Goal: Task Accomplishment & Management: Manage account settings

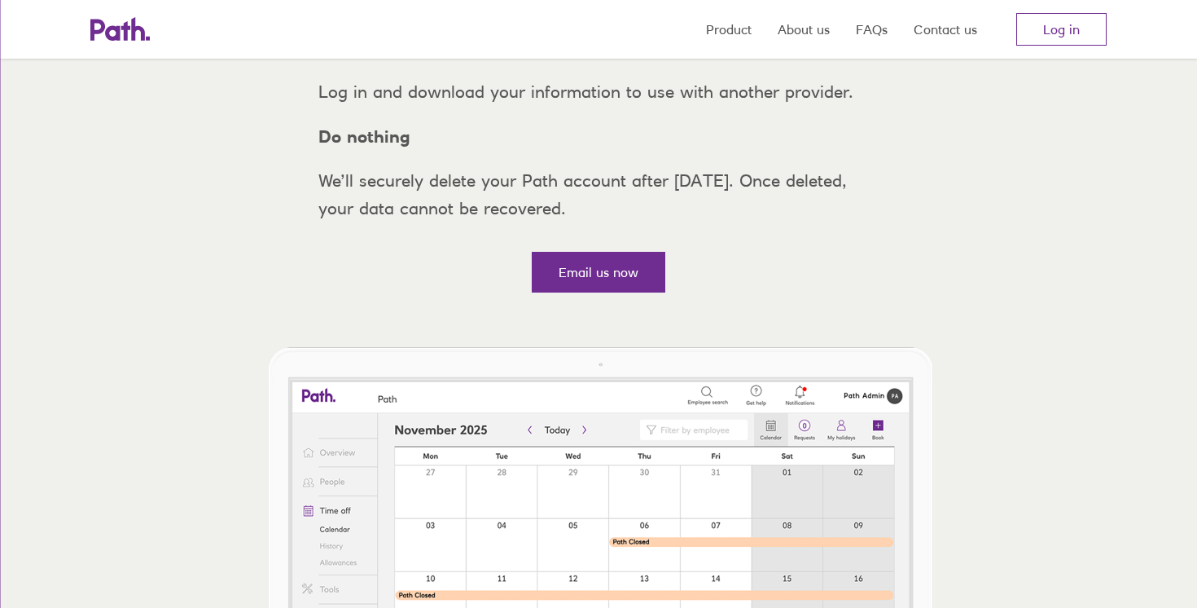
scroll to position [414, 0]
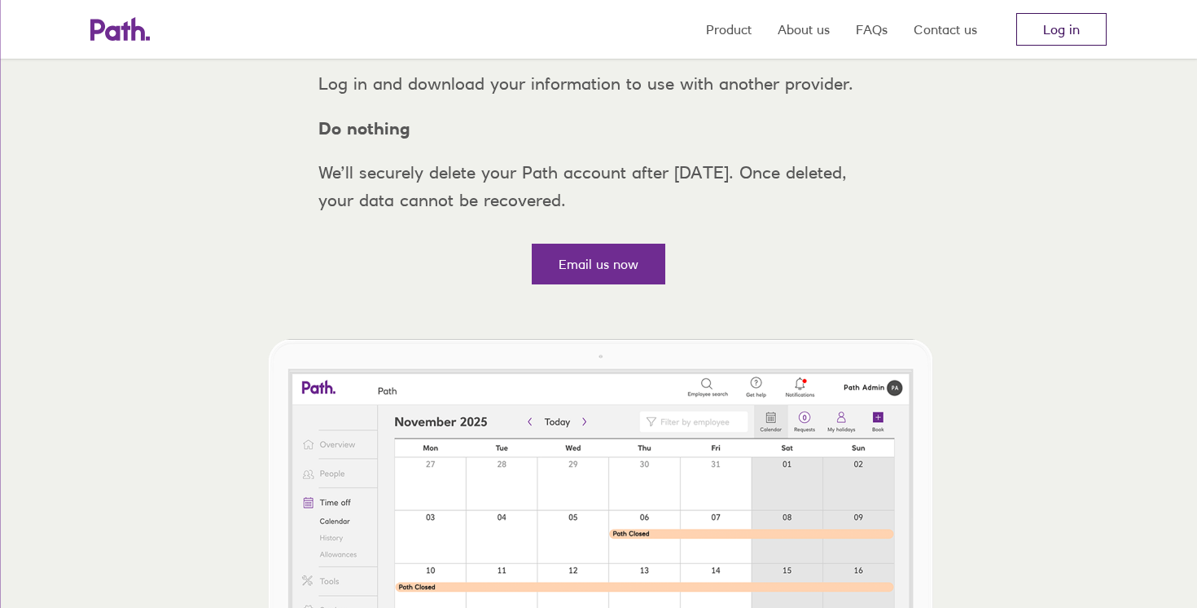
click at [1086, 29] on link "Log in" at bounding box center [1061, 29] width 90 height 33
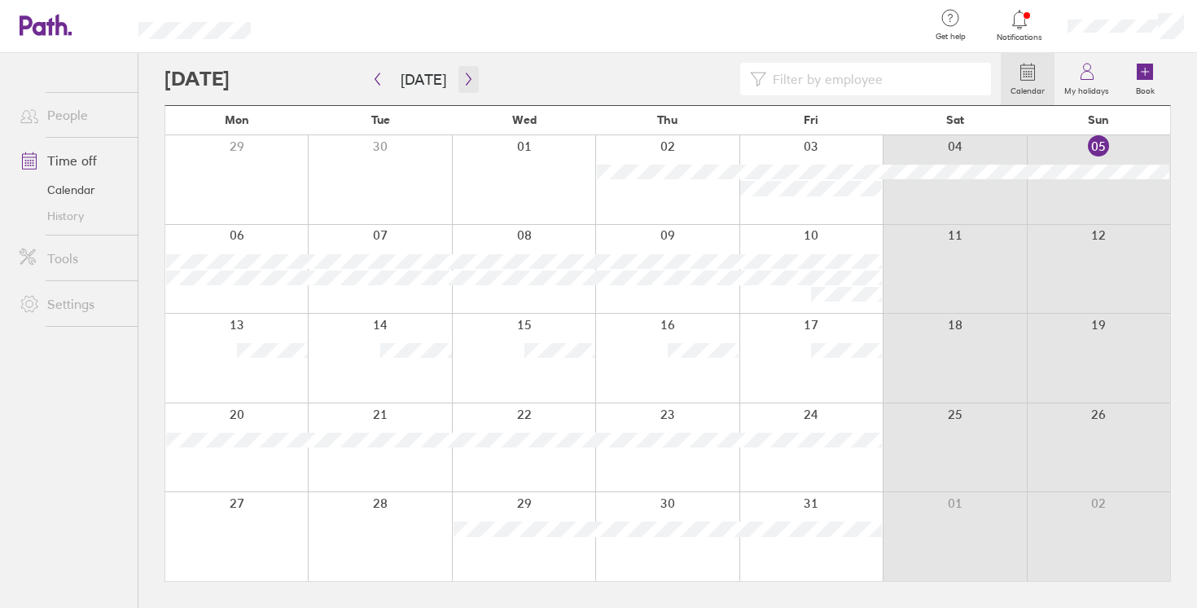
click at [463, 77] on icon "button" at bounding box center [469, 78] width 12 height 13
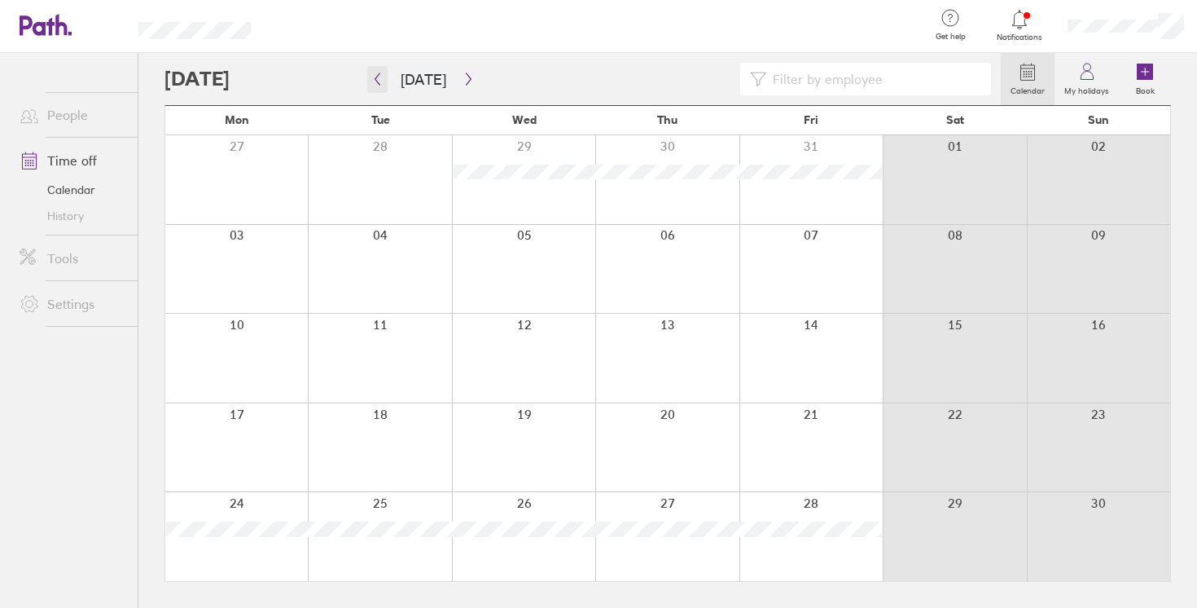
click at [380, 90] on button "button" at bounding box center [377, 79] width 20 height 27
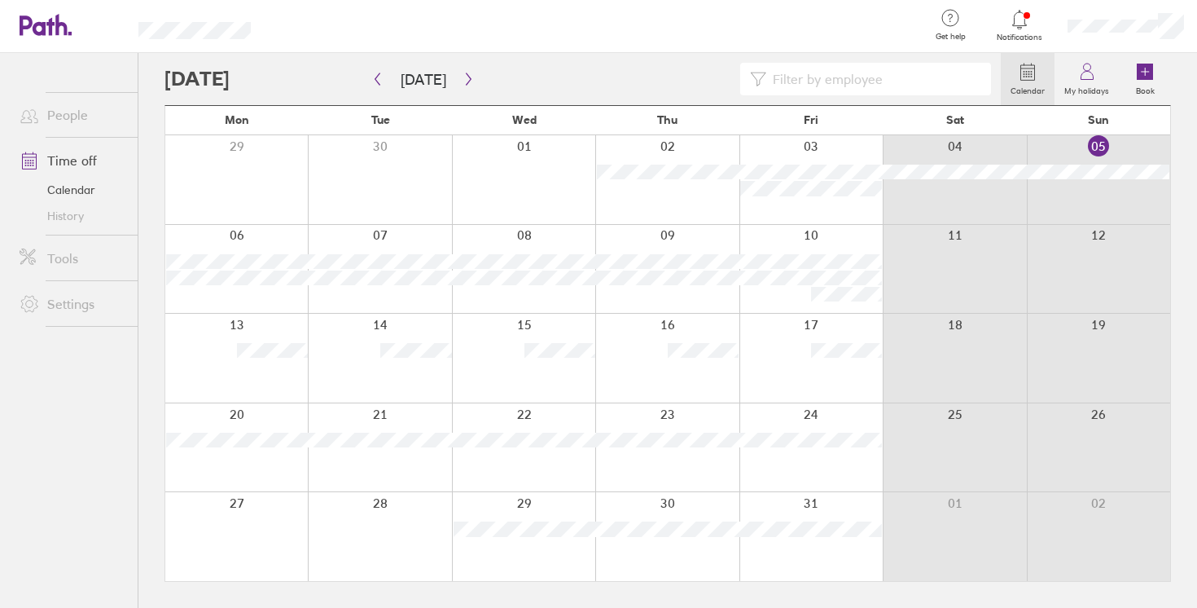
click at [418, 365] on div at bounding box center [379, 358] width 143 height 89
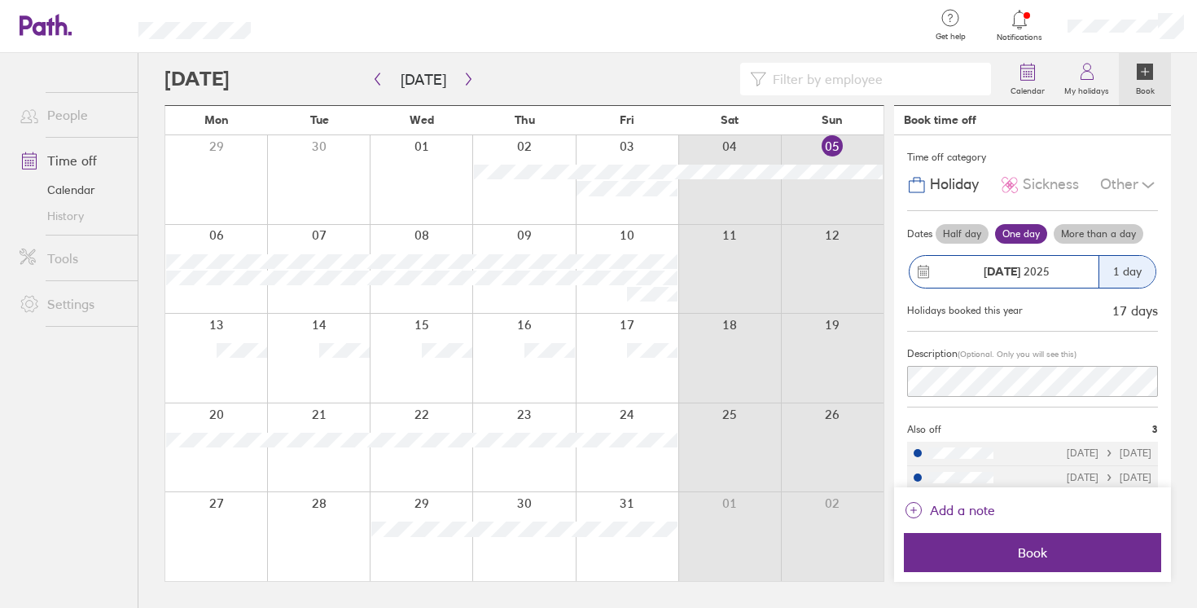
click at [484, 71] on div at bounding box center [583, 79] width 836 height 33
click at [1143, 84] on label "Book" at bounding box center [1145, 88] width 38 height 15
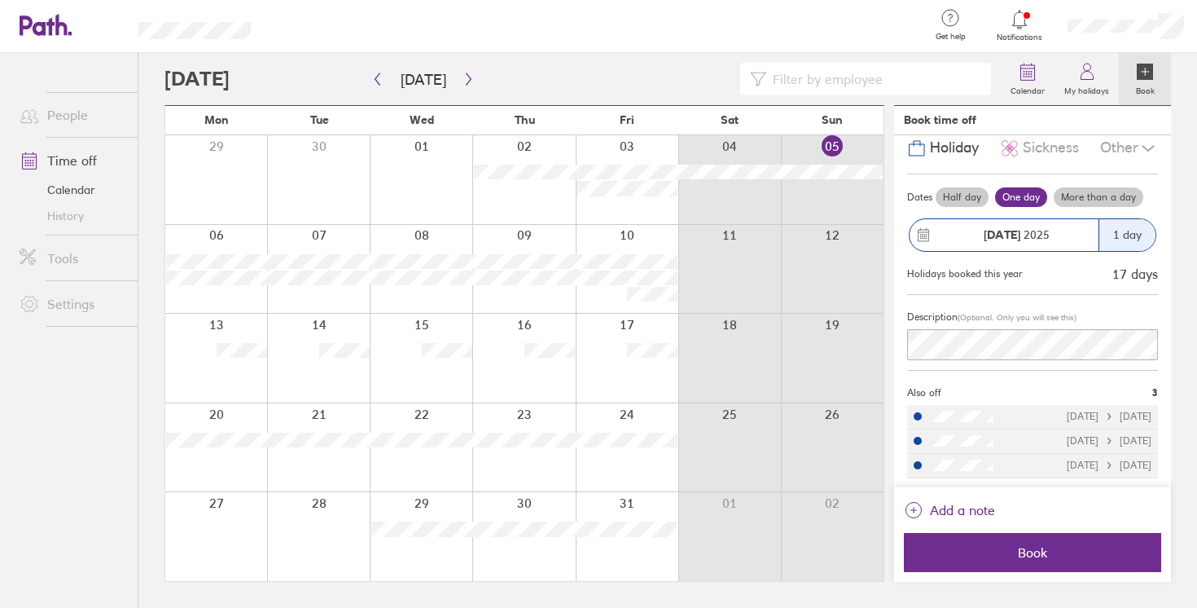
click at [849, 520] on div at bounding box center [832, 536] width 103 height 89
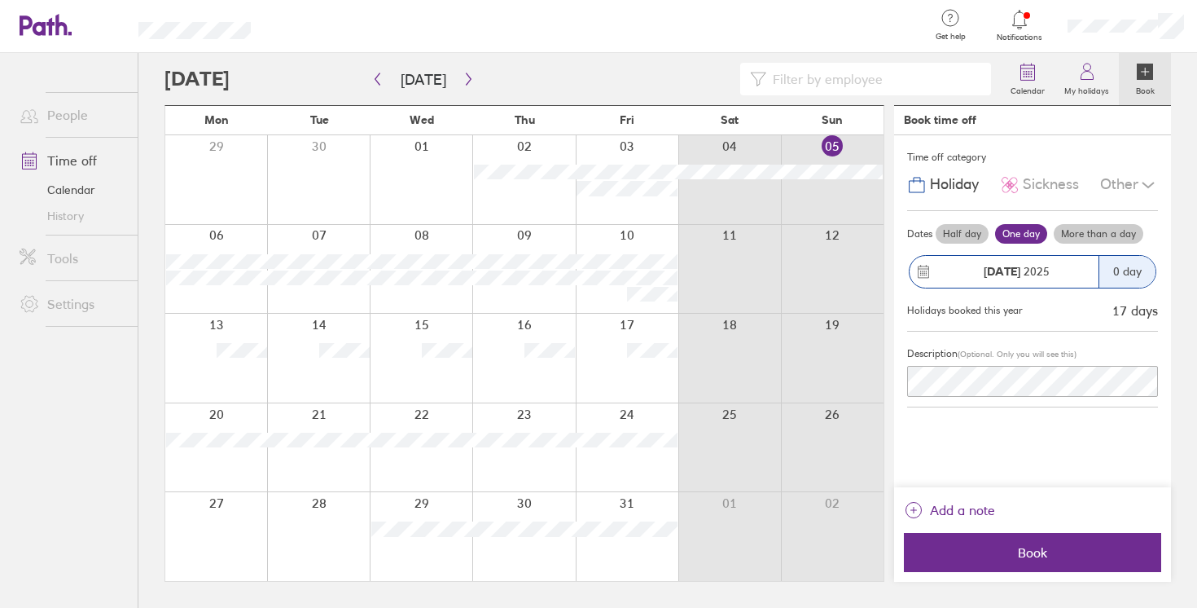
scroll to position [0, 0]
click at [419, 512] on div at bounding box center [421, 536] width 103 height 89
click at [419, 511] on div at bounding box center [421, 536] width 103 height 89
click at [867, 544] on div at bounding box center [832, 536] width 103 height 89
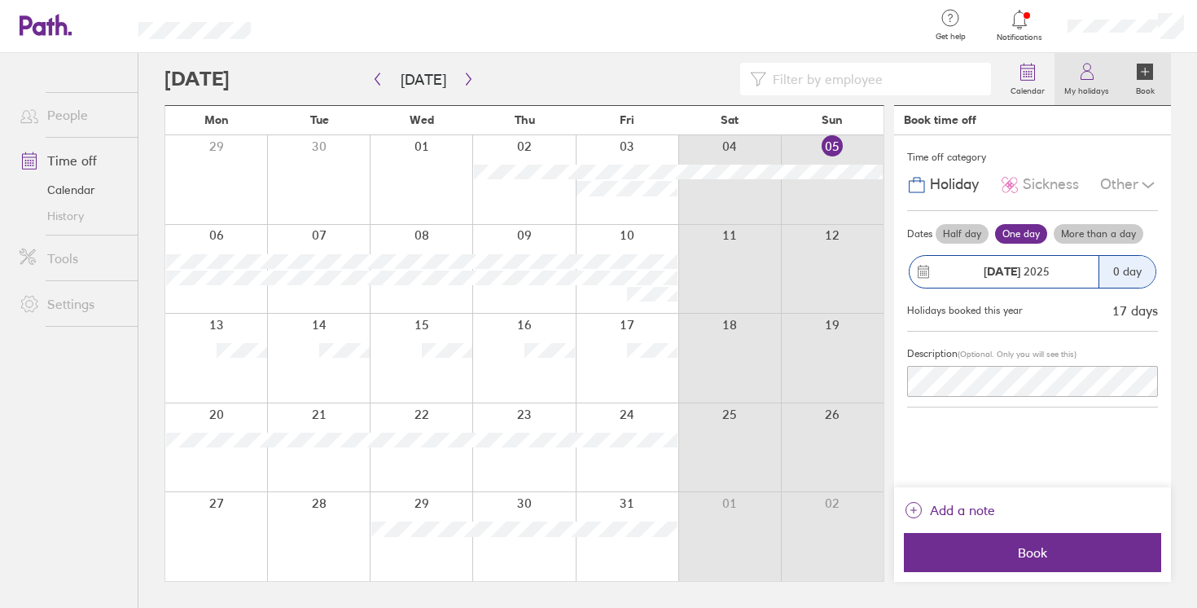
click at [1087, 78] on icon at bounding box center [1087, 72] width 20 height 20
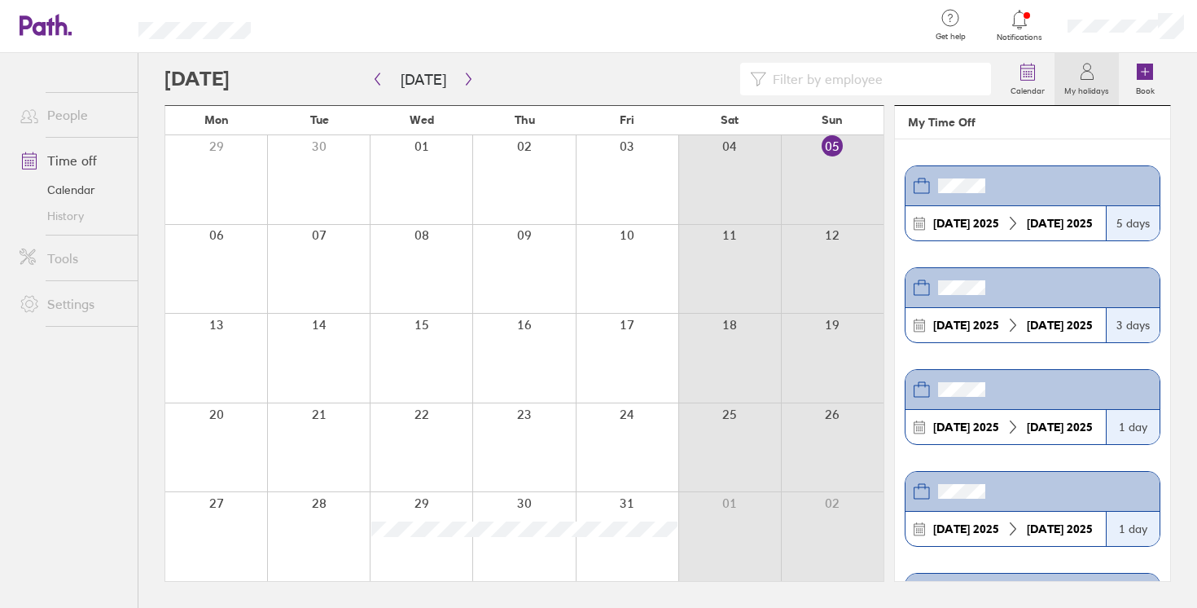
click at [840, 103] on div "Calendar My holidays Book" at bounding box center [668, 79] width 1007 height 52
click at [675, 64] on div at bounding box center [583, 79] width 836 height 33
click at [463, 83] on icon "button" at bounding box center [469, 78] width 12 height 13
click at [465, 83] on icon "button" at bounding box center [469, 78] width 12 height 13
click at [376, 81] on icon "button" at bounding box center [377, 79] width 5 height 12
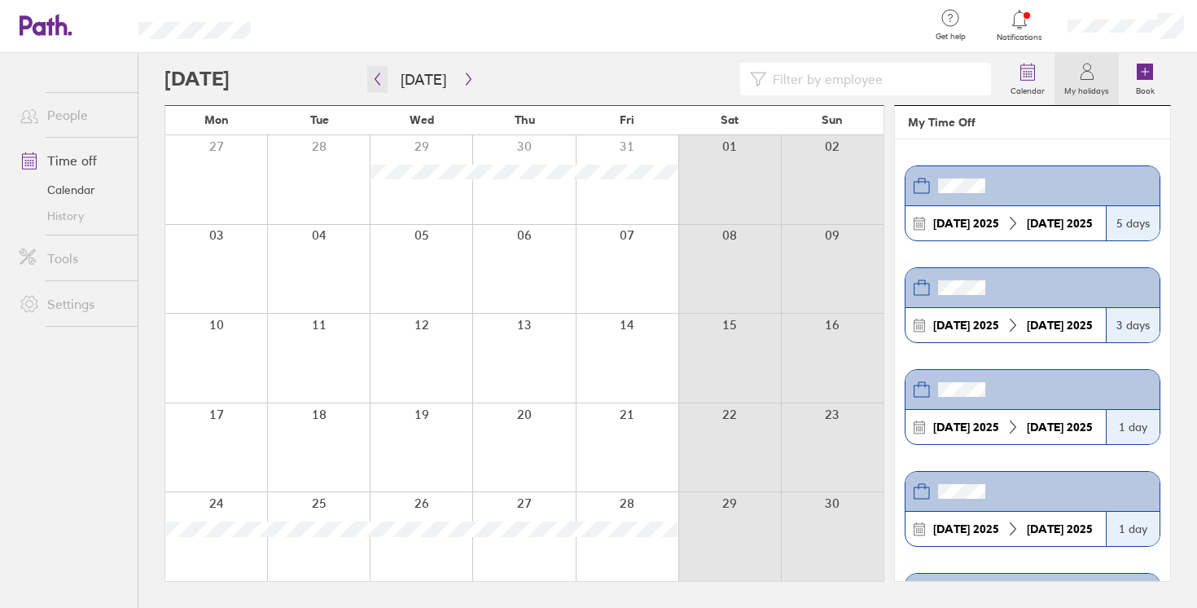
click at [376, 81] on icon "button" at bounding box center [377, 78] width 12 height 13
click at [375, 80] on icon "button" at bounding box center [377, 78] width 12 height 13
click at [463, 76] on icon "button" at bounding box center [469, 78] width 12 height 13
click at [1020, 75] on icon at bounding box center [1028, 72] width 20 height 20
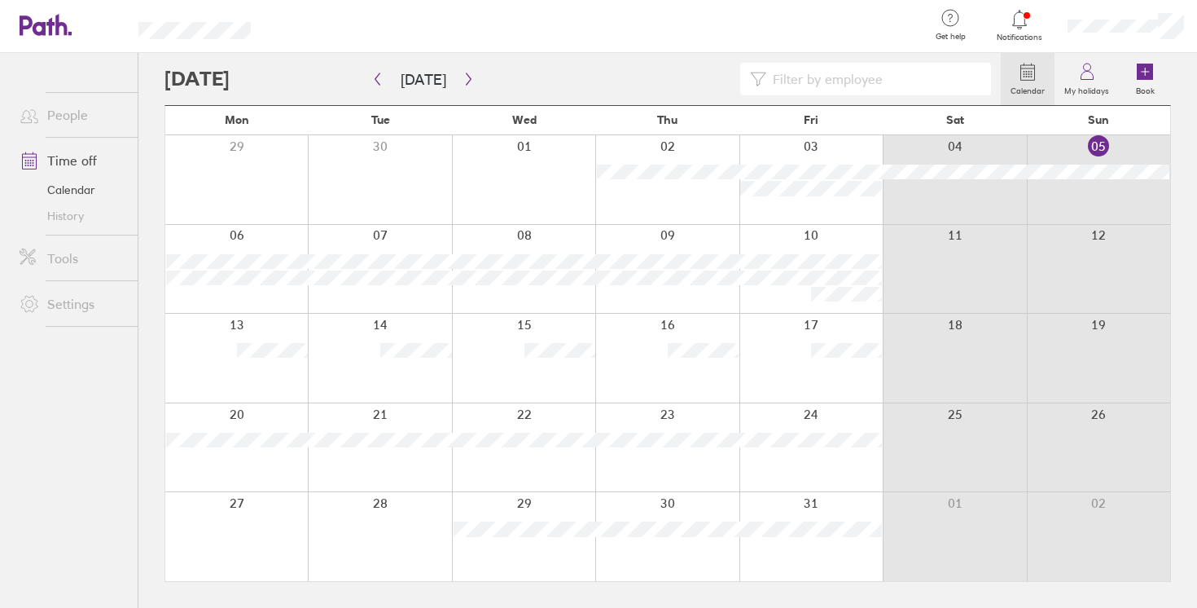
click at [1029, 15] on div at bounding box center [1020, 19] width 53 height 23
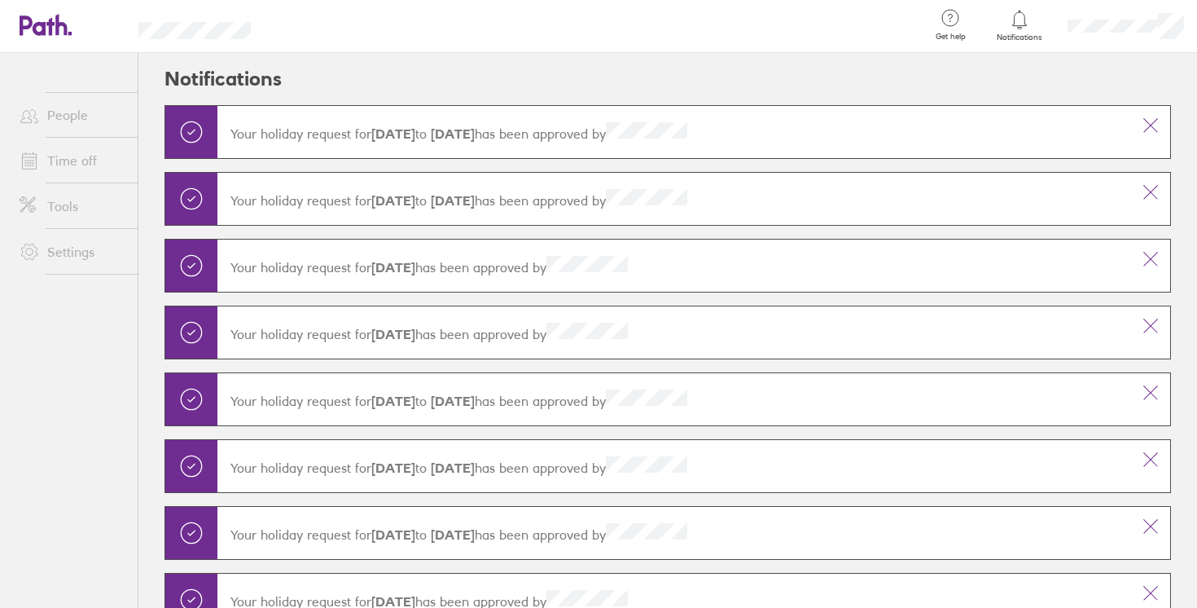
click at [704, 54] on header "Notifications" at bounding box center [668, 79] width 1007 height 52
click at [1019, 20] on icon at bounding box center [1020, 20] width 20 height 20
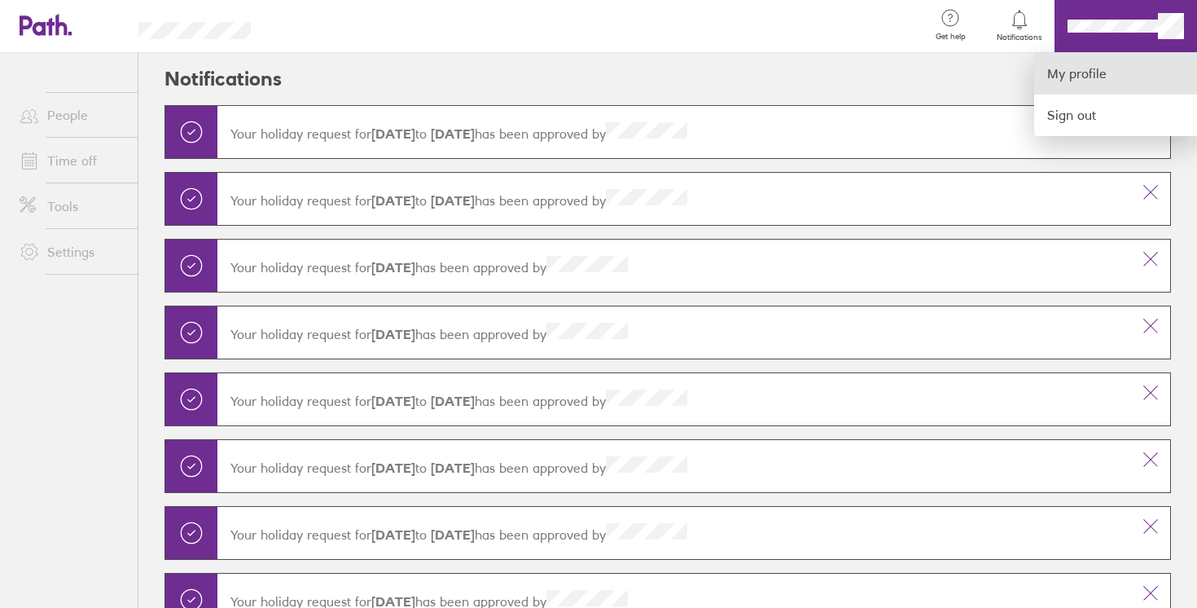
click at [1107, 69] on link "My profile" at bounding box center [1115, 74] width 163 height 42
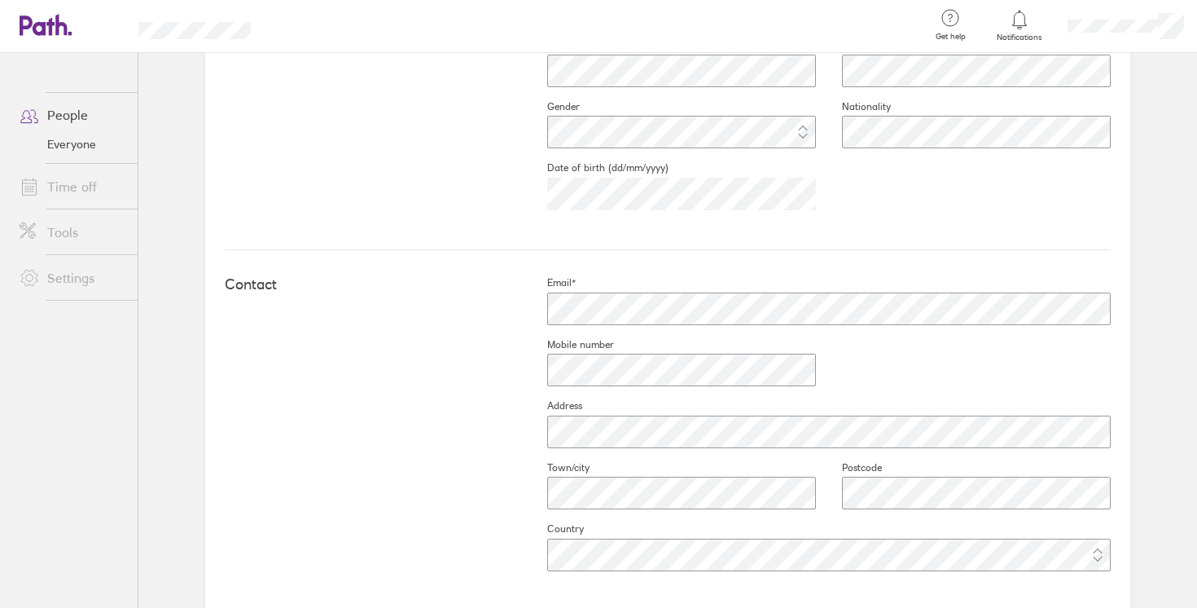
scroll to position [514, 0]
